Goal: Use online tool/utility: Utilize a website feature to perform a specific function

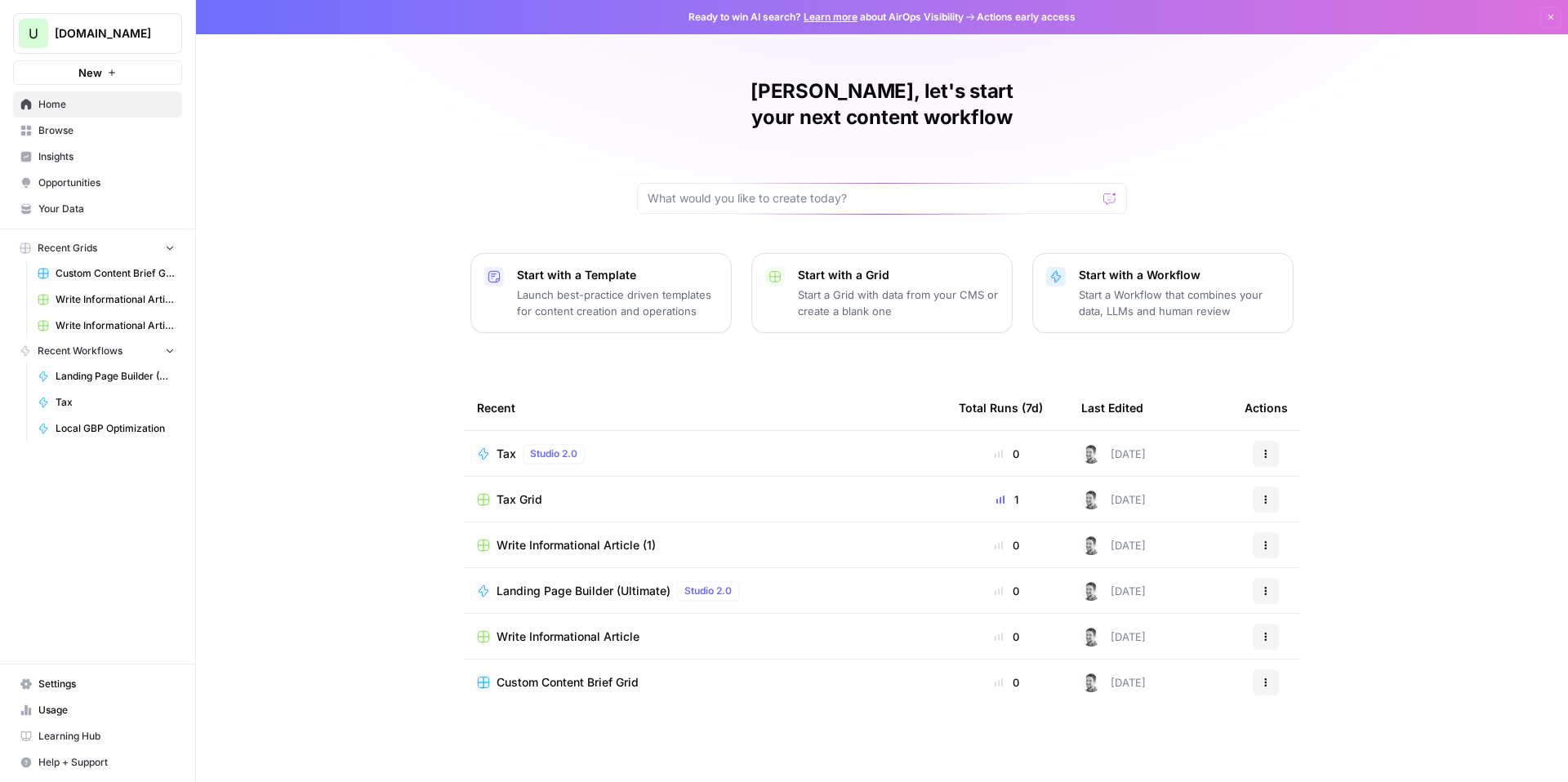
click at [63, 132] on span "Browse" at bounding box center [106, 130] width 137 height 14
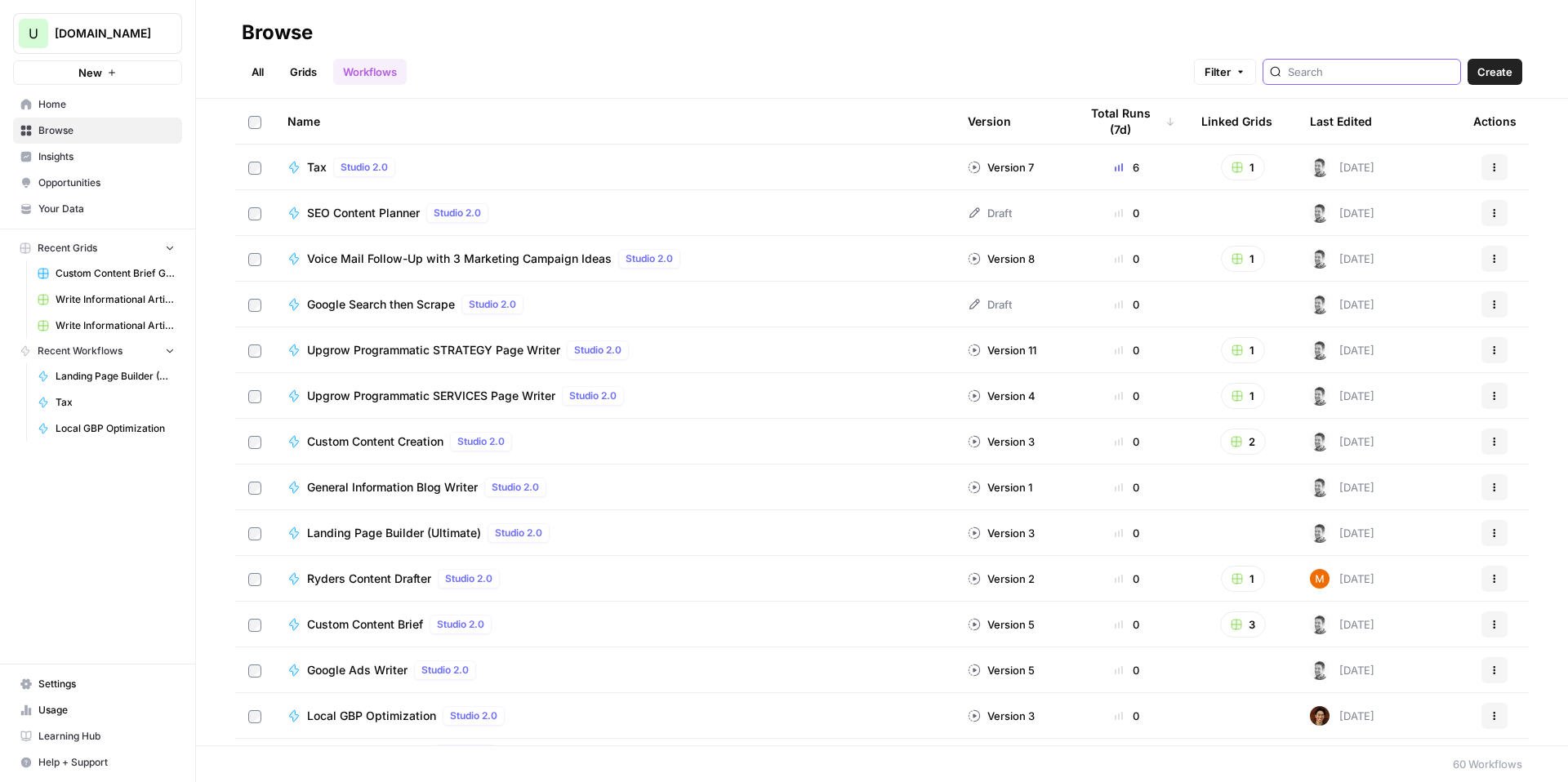
click at [1367, 72] on input "search" at bounding box center [1371, 71] width 166 height 16
type input "sales"
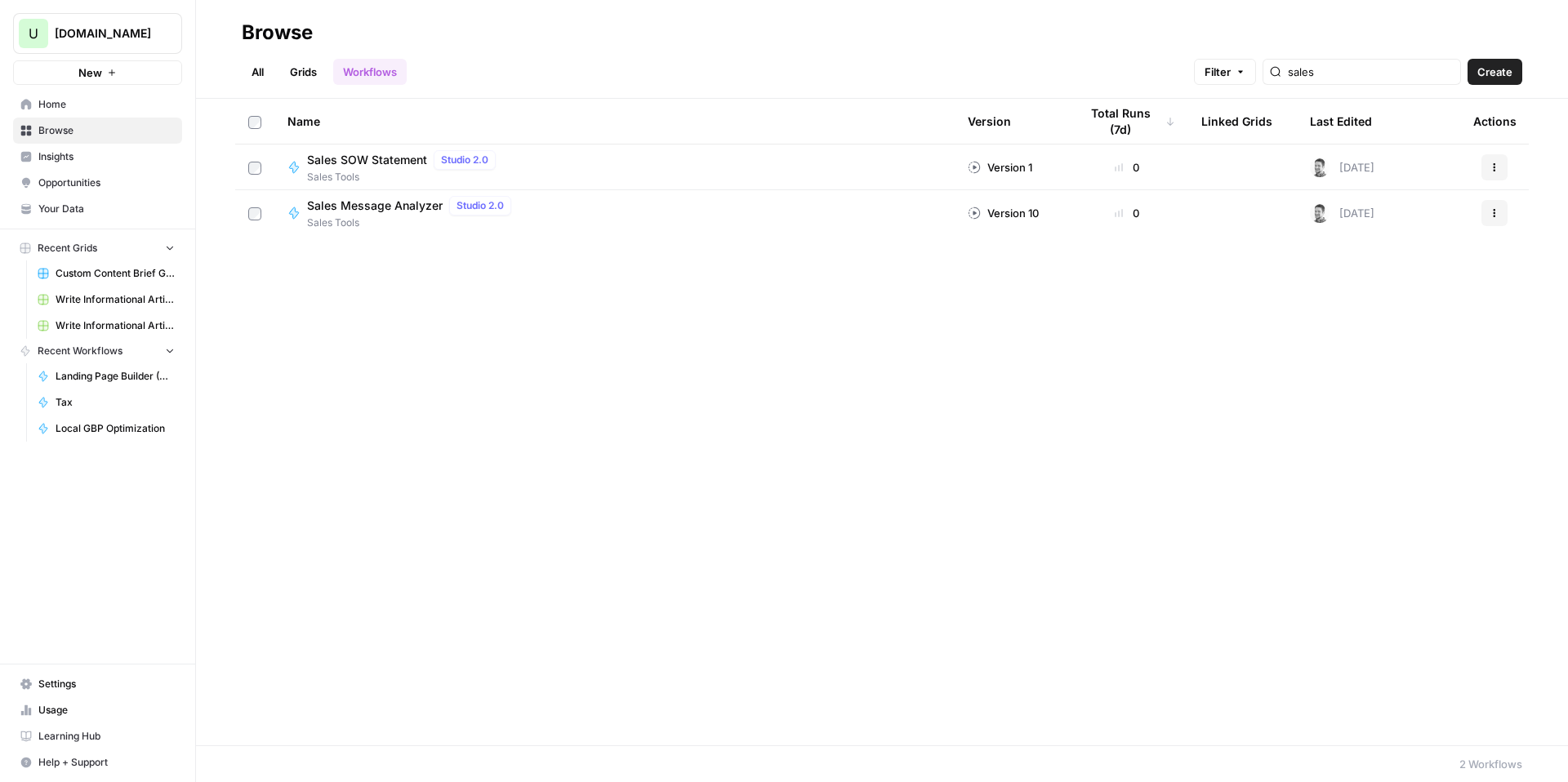
click at [380, 219] on span "Sales Tools" at bounding box center [412, 223] width 211 height 14
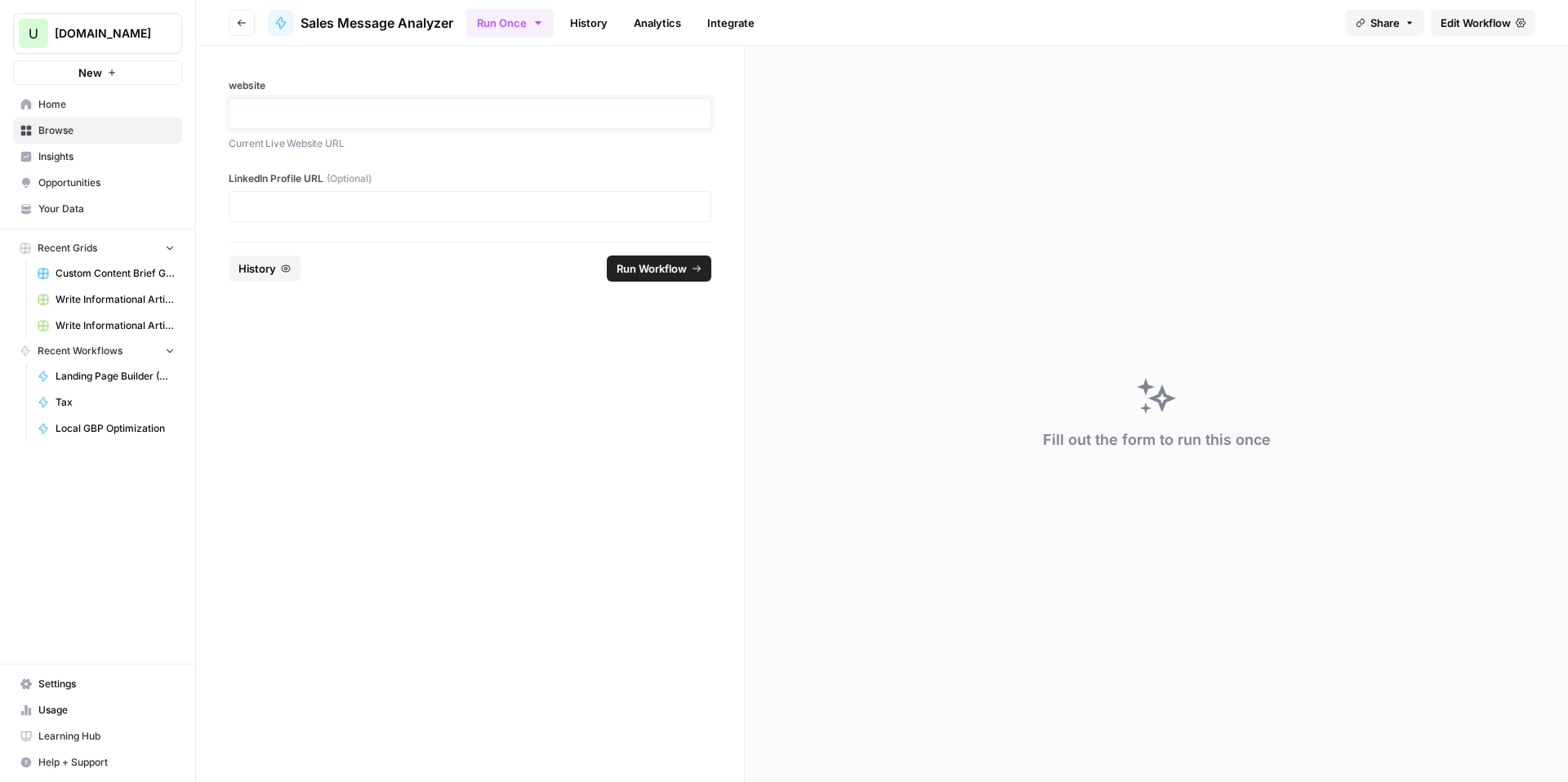
click at [341, 116] on p at bounding box center [469, 113] width 461 height 16
click at [379, 211] on p at bounding box center [469, 206] width 461 height 16
click at [404, 376] on form "**********" at bounding box center [470, 413] width 549 height 736
click at [644, 267] on span "Run Workflow" at bounding box center [651, 269] width 71 height 16
